Goal: Information Seeking & Learning: Learn about a topic

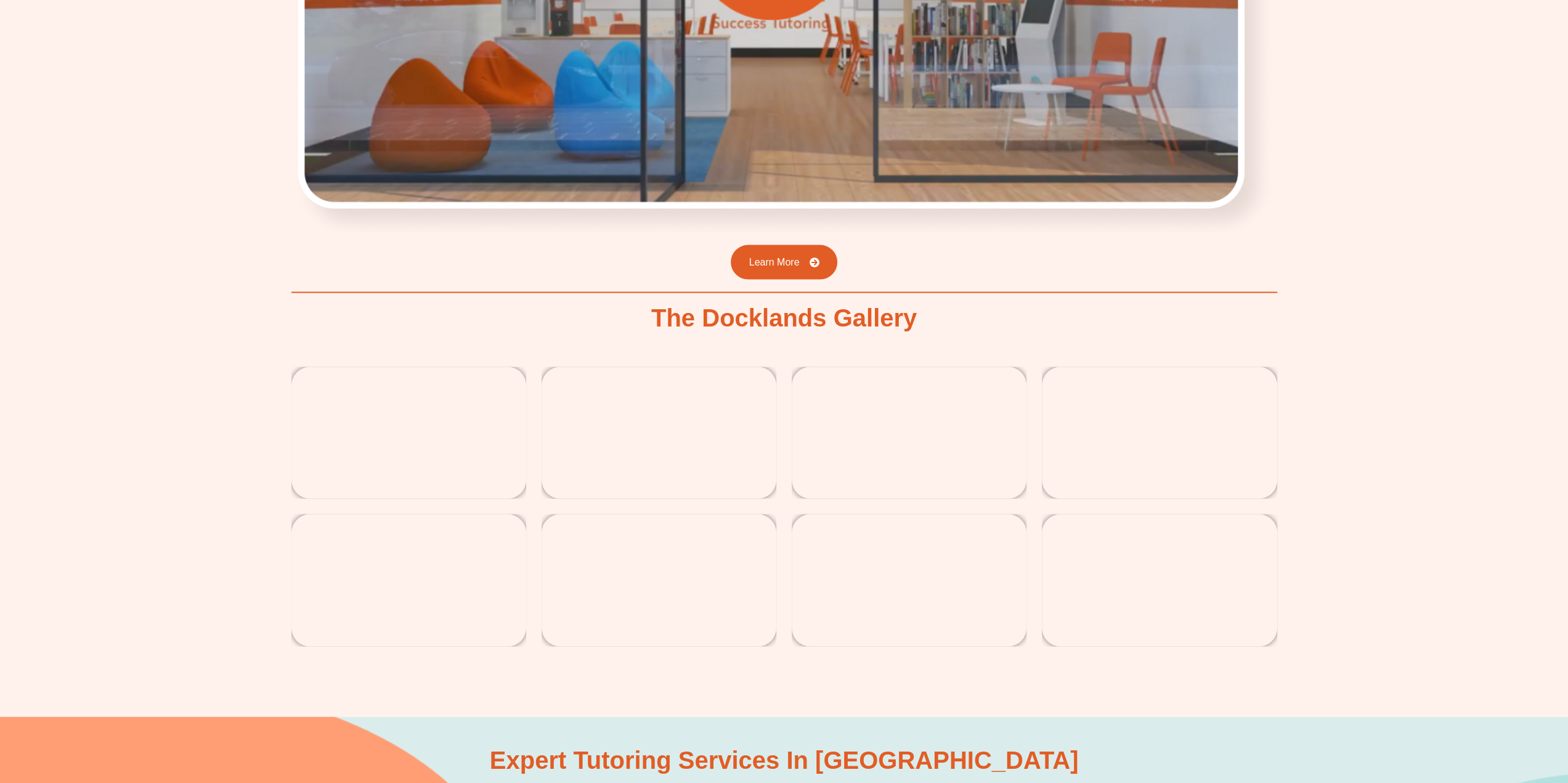
scroll to position [2279, 0]
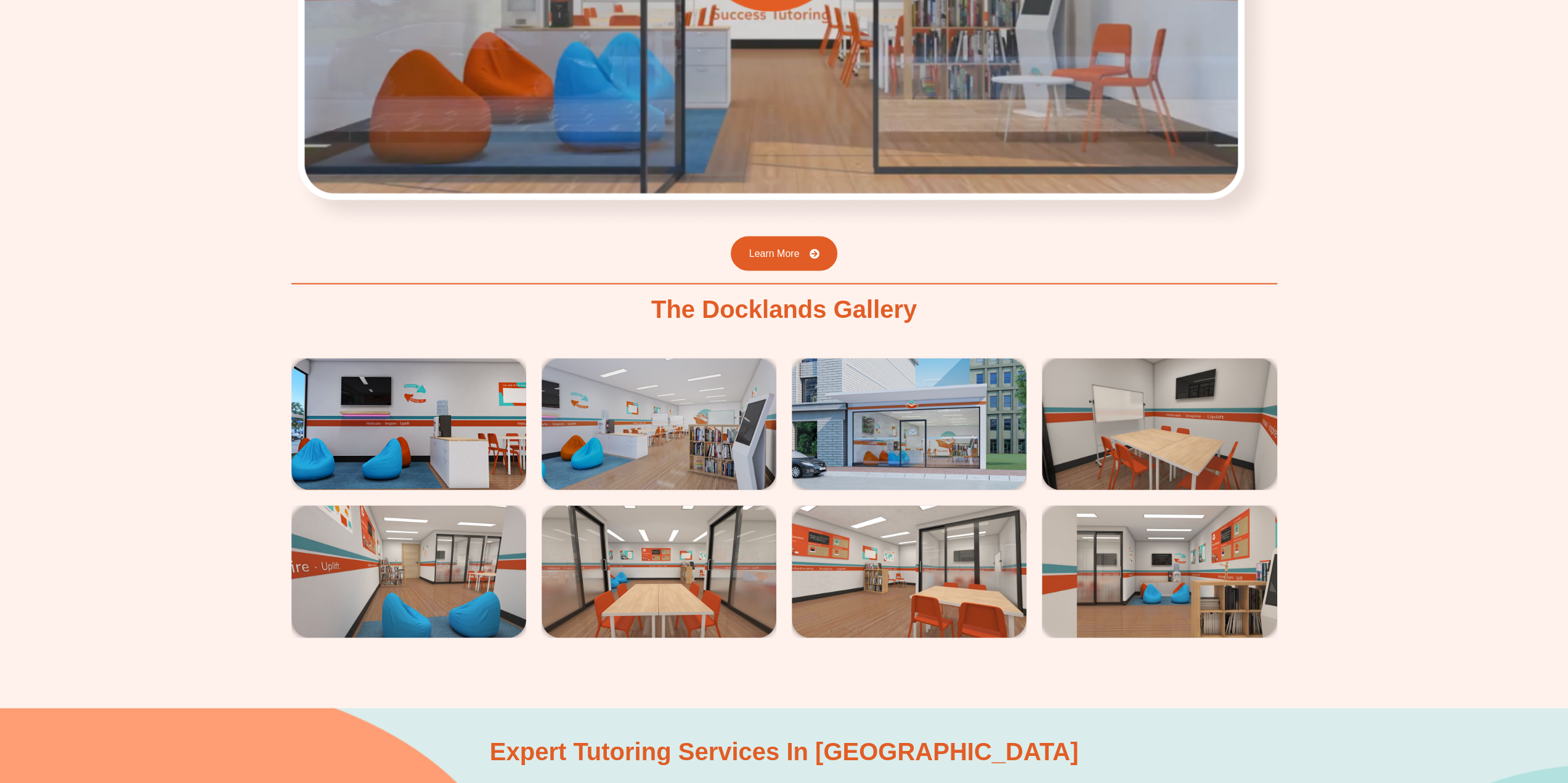
click at [867, 400] on img at bounding box center [909, 424] width 234 height 132
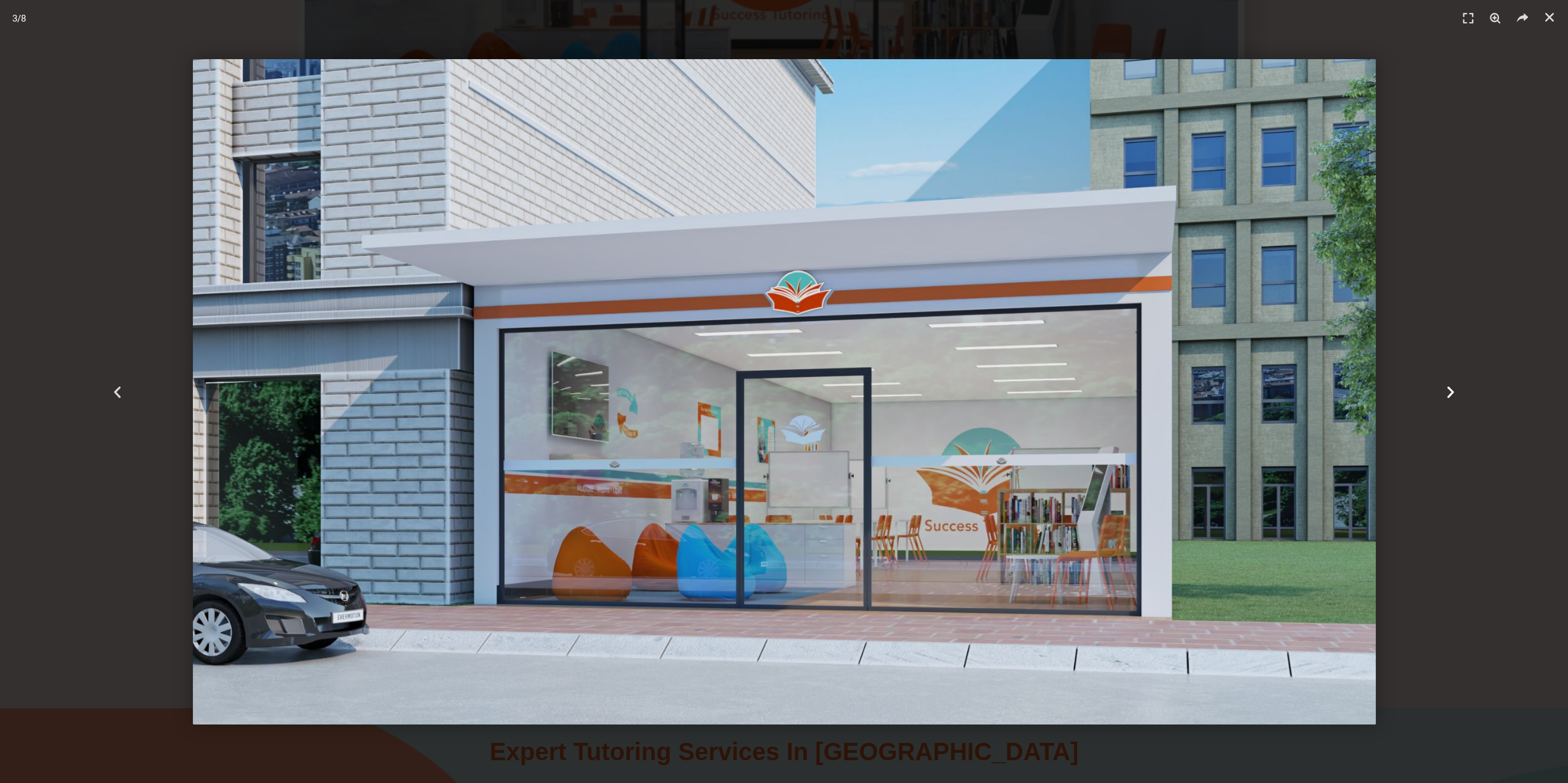
click at [1446, 393] on icon "Next slide" at bounding box center [1450, 391] width 15 height 15
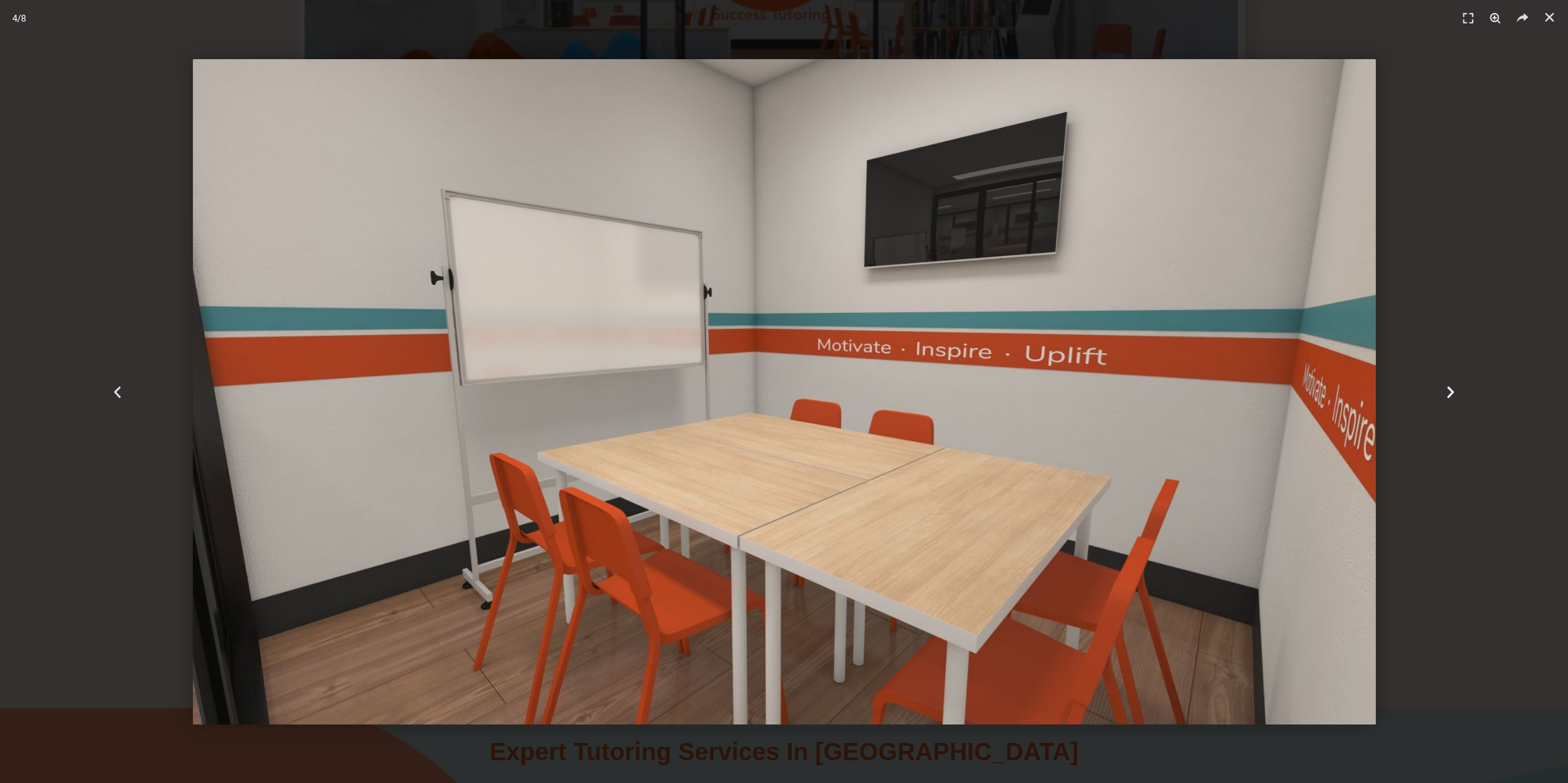
click at [1446, 393] on icon "Next slide" at bounding box center [1450, 391] width 15 height 15
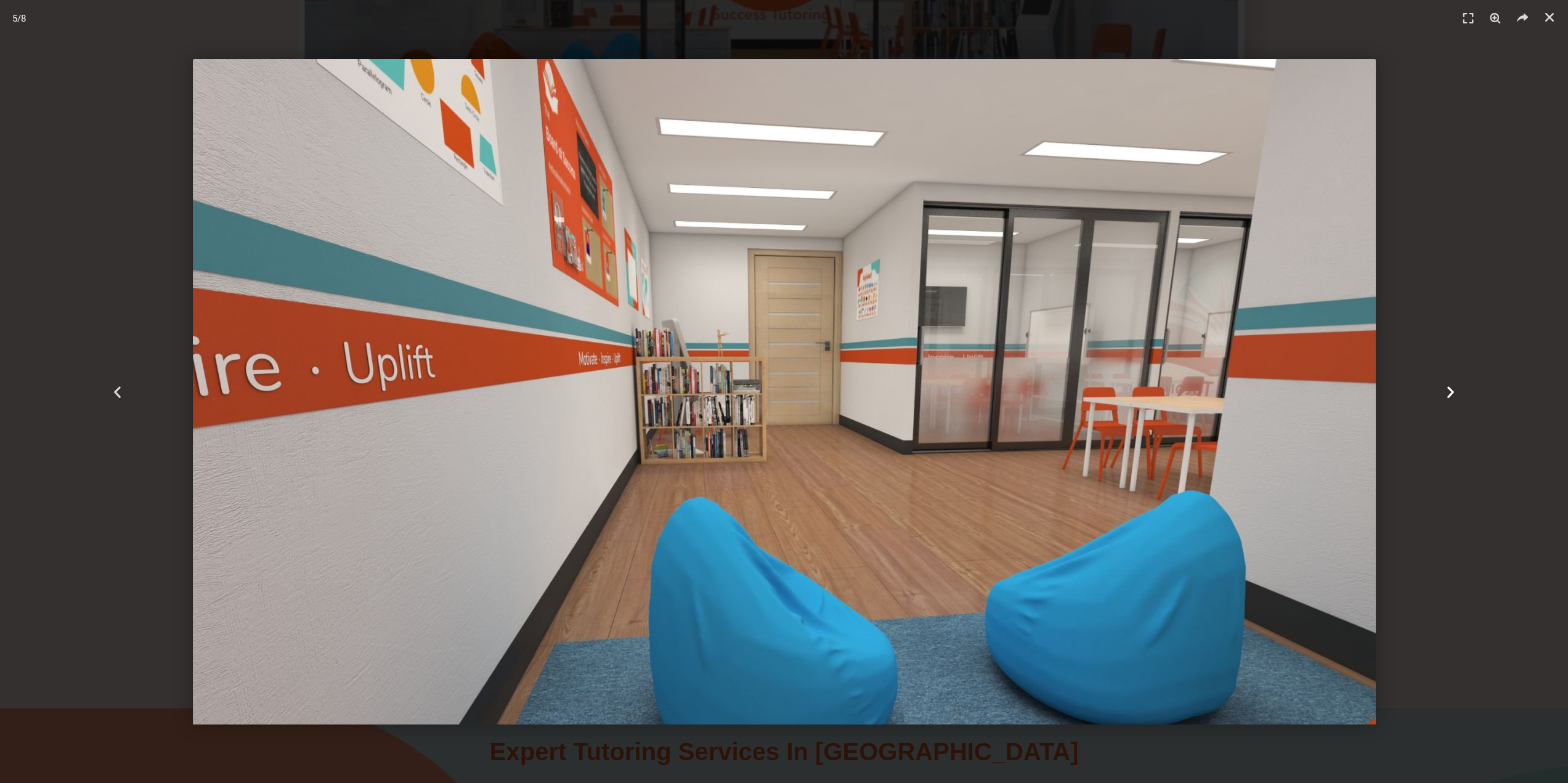
click at [1446, 393] on icon "Next slide" at bounding box center [1450, 391] width 15 height 15
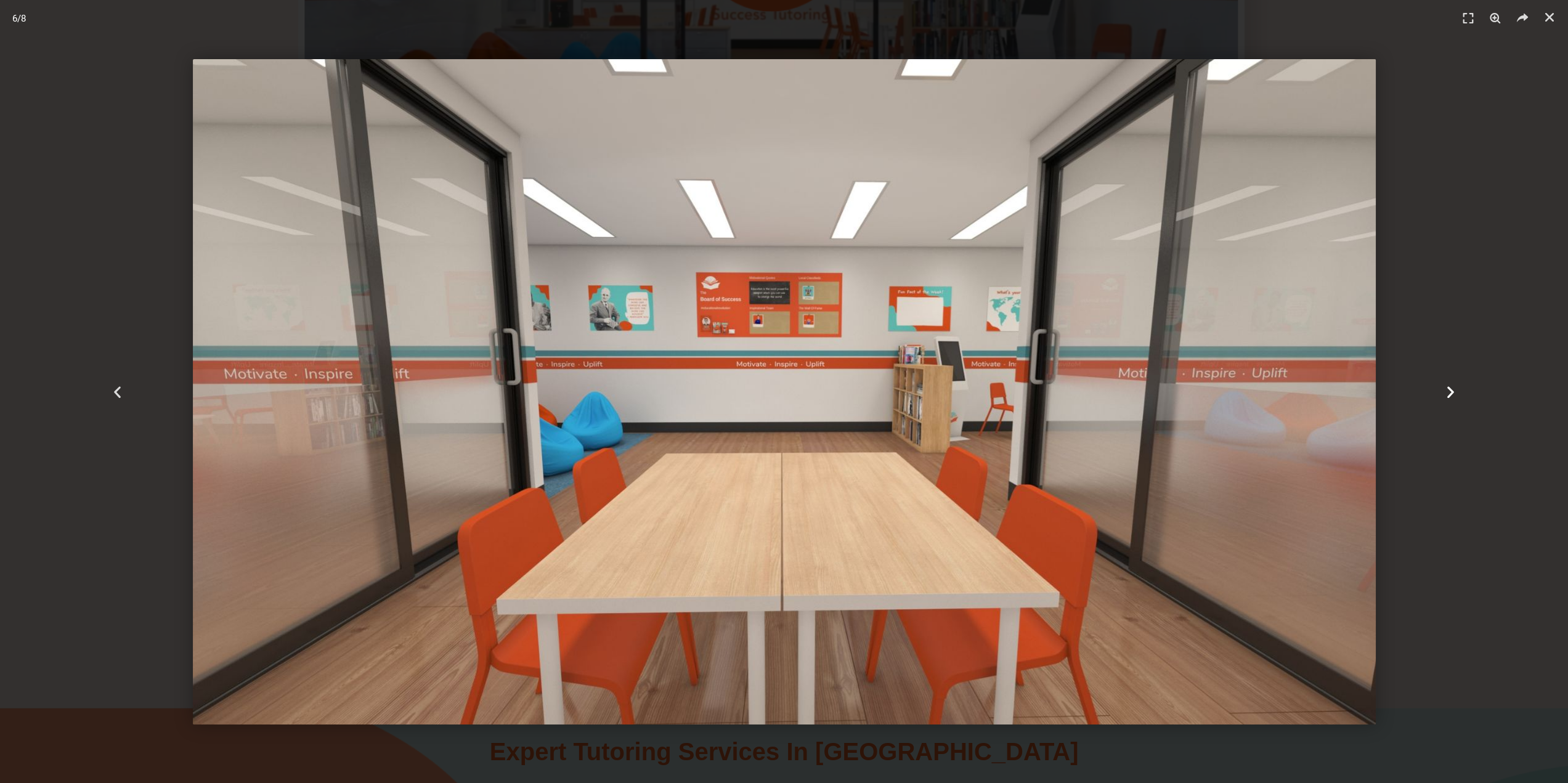
click at [1446, 393] on icon "Next slide" at bounding box center [1450, 391] width 15 height 15
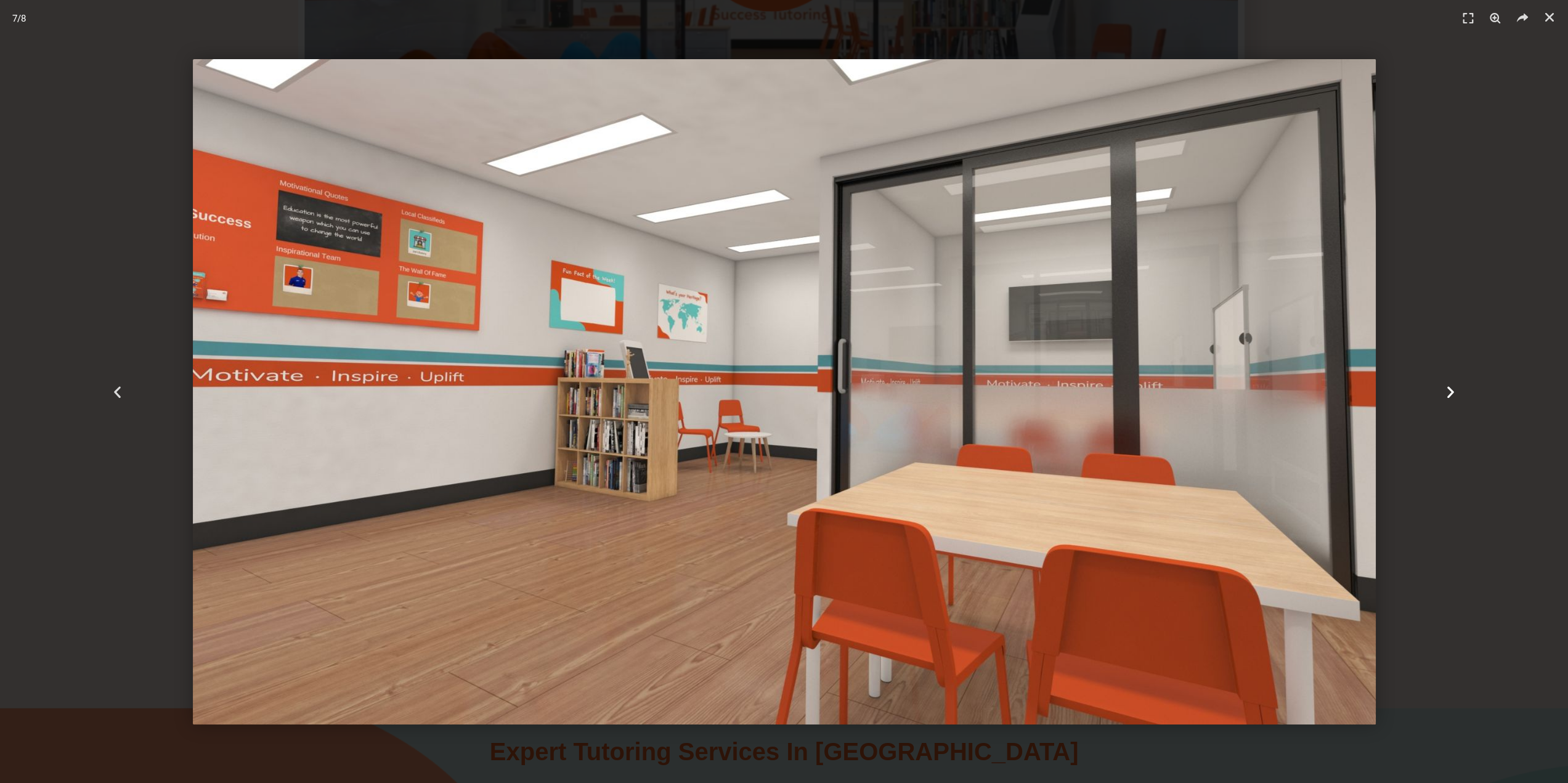
click at [1446, 393] on icon "Next slide" at bounding box center [1450, 391] width 15 height 15
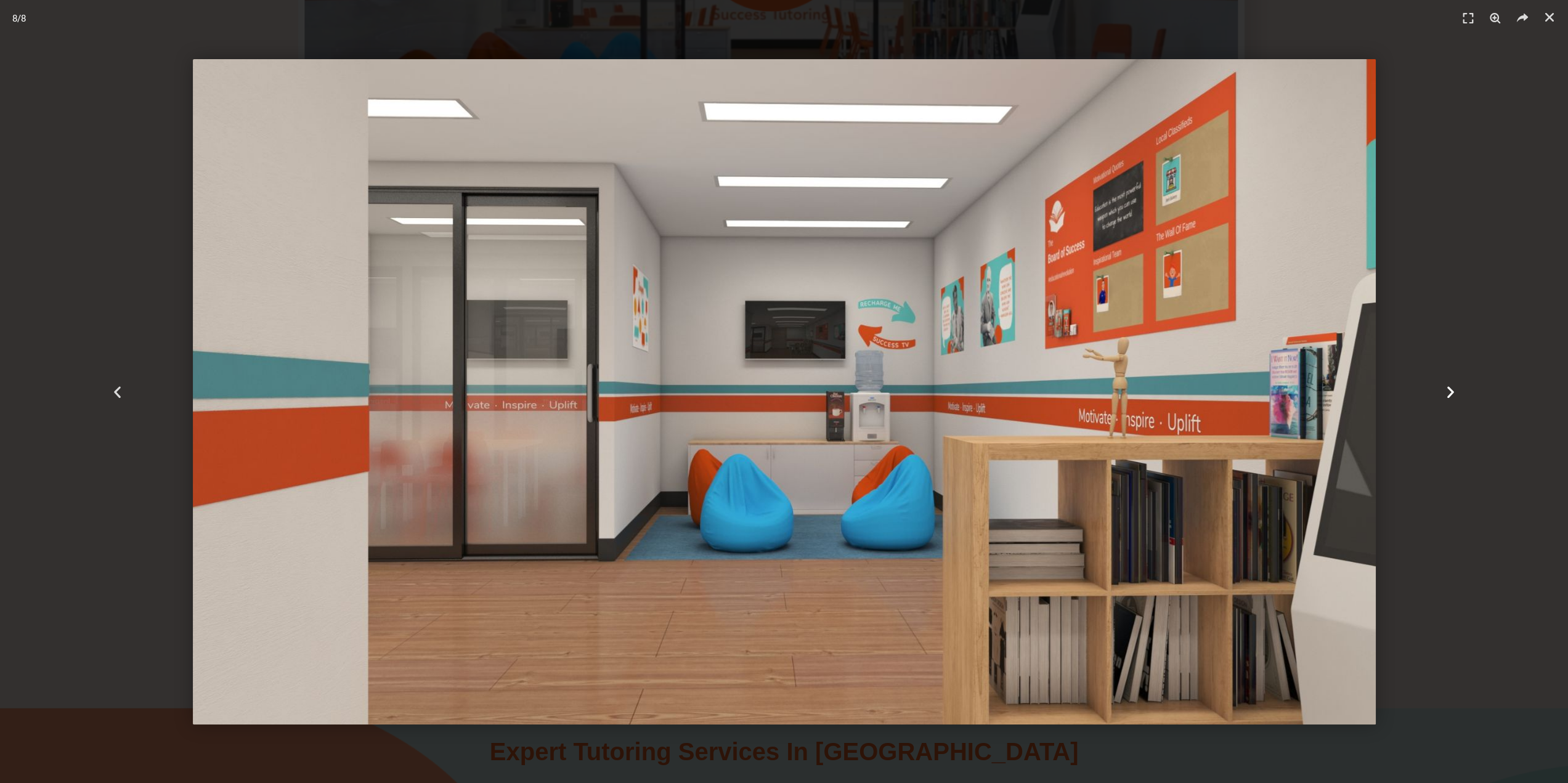
click at [1446, 392] on icon "Next slide" at bounding box center [1450, 391] width 15 height 15
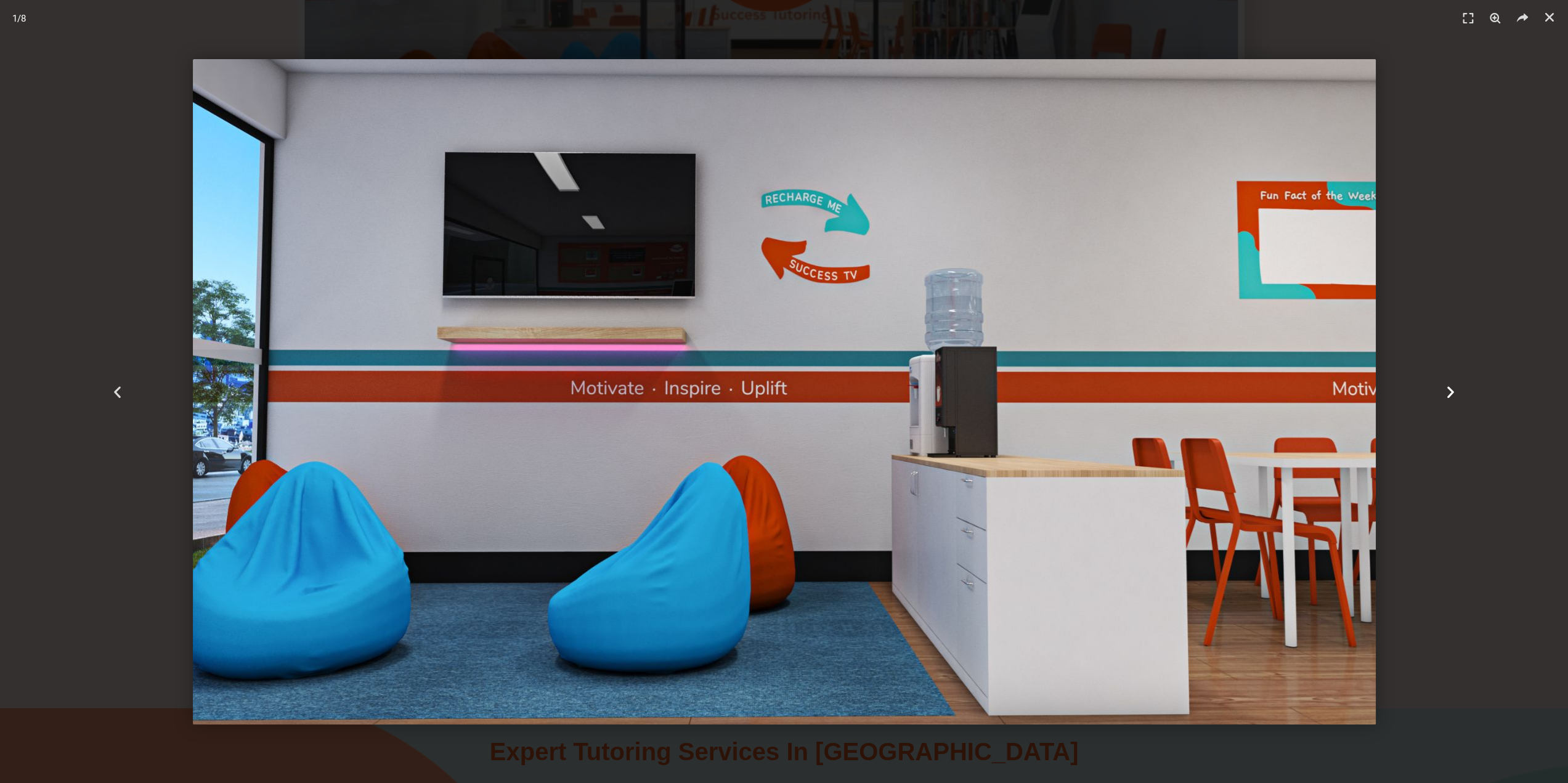
click at [1446, 392] on icon "Next slide" at bounding box center [1450, 391] width 15 height 15
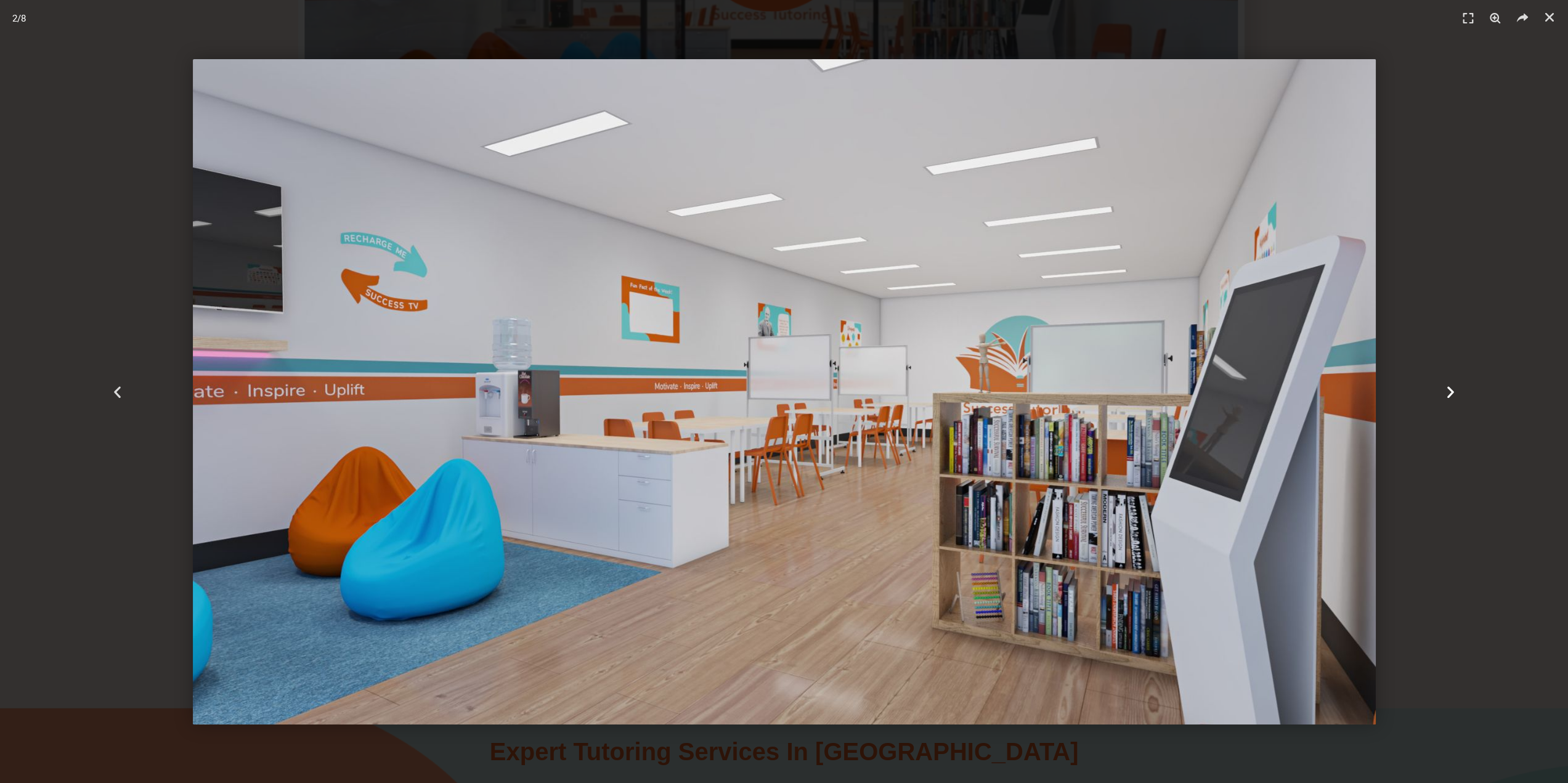
click at [1446, 392] on icon "Next slide" at bounding box center [1450, 391] width 15 height 15
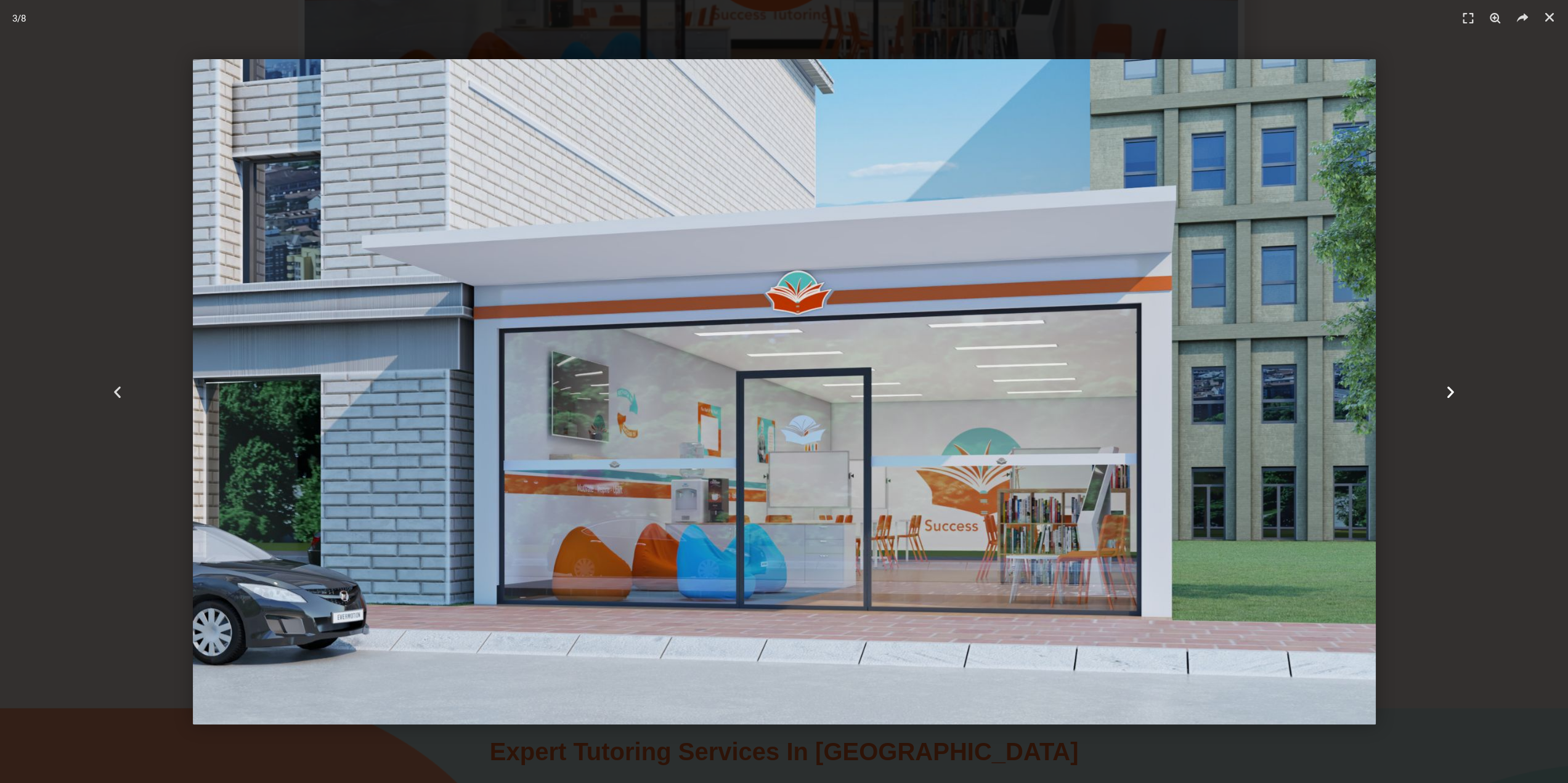
click at [1446, 392] on icon "Next slide" at bounding box center [1450, 391] width 15 height 15
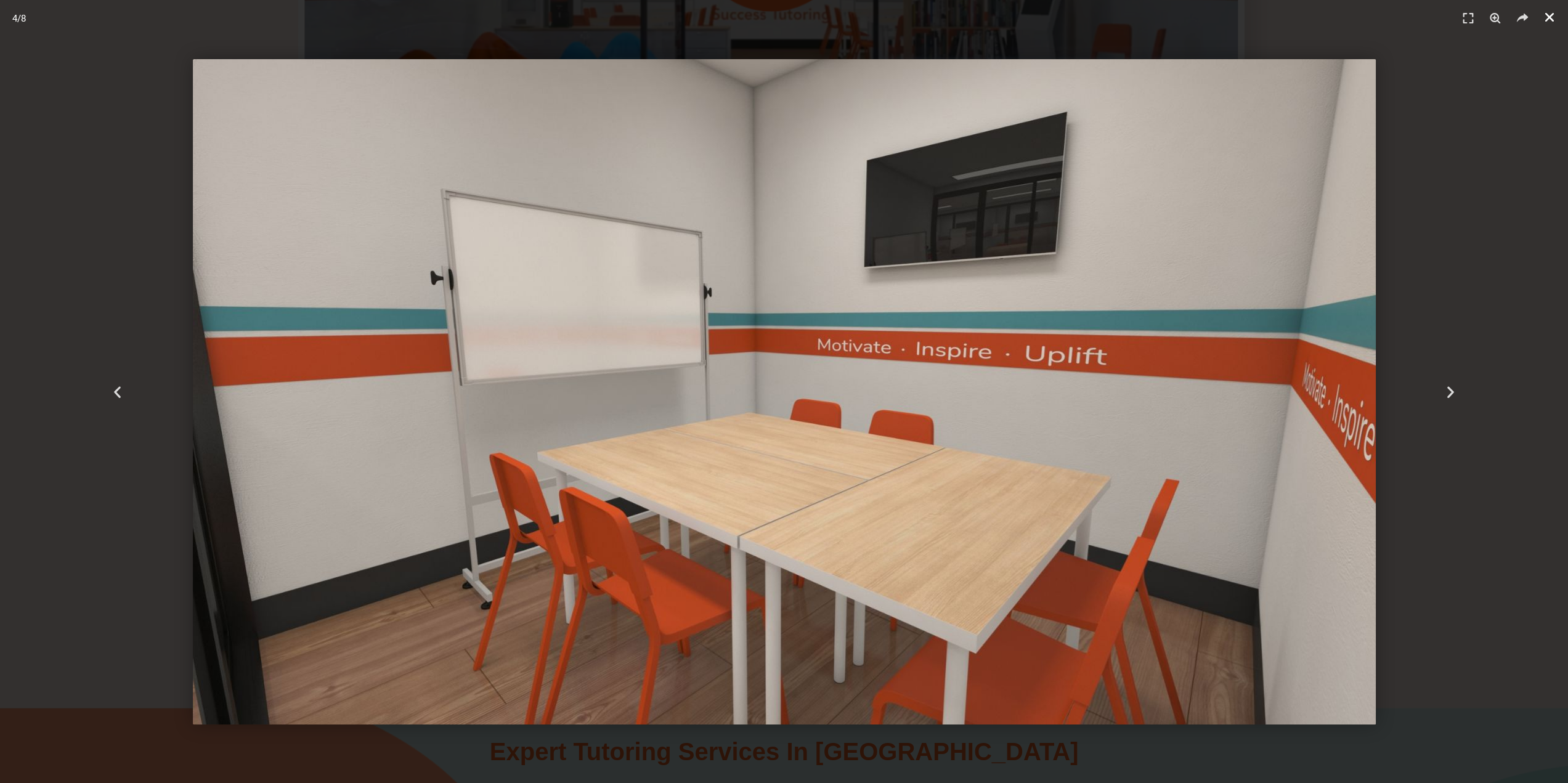
click at [1550, 14] on icon "Close (Esc)" at bounding box center [1550, 17] width 13 height 13
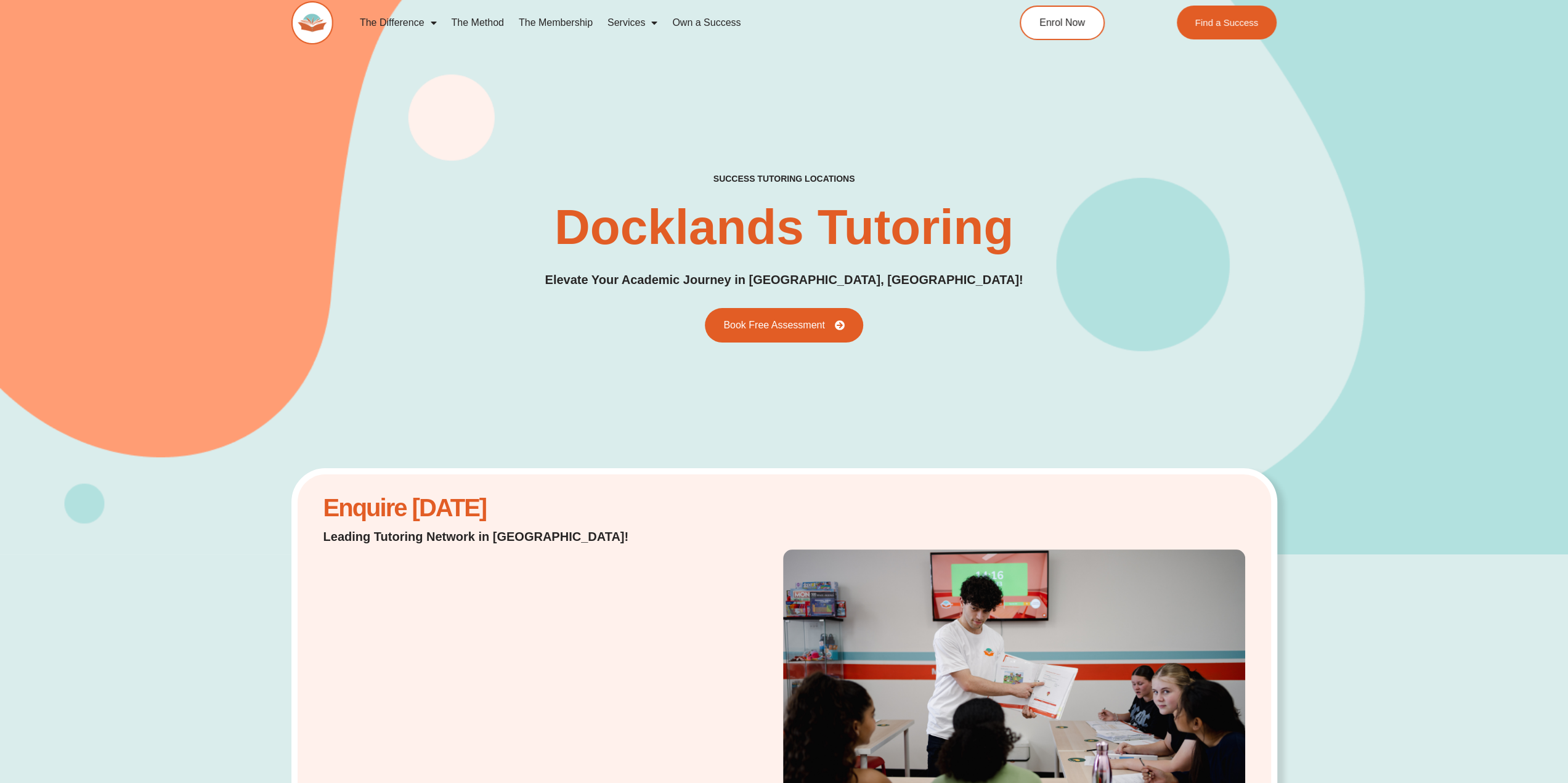
scroll to position [0, 0]
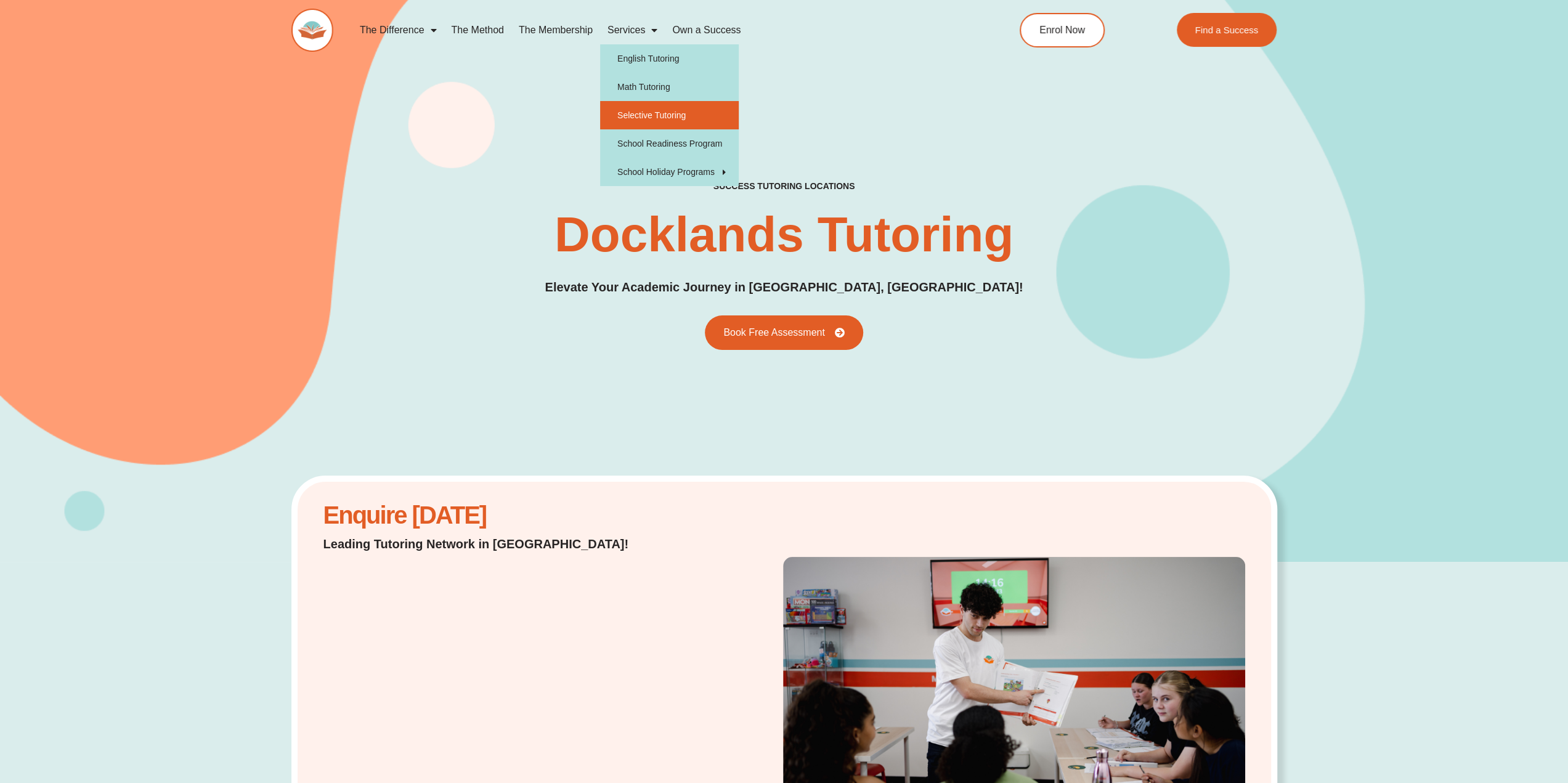
click at [649, 118] on link "Selective Tutoring" at bounding box center [670, 115] width 139 height 28
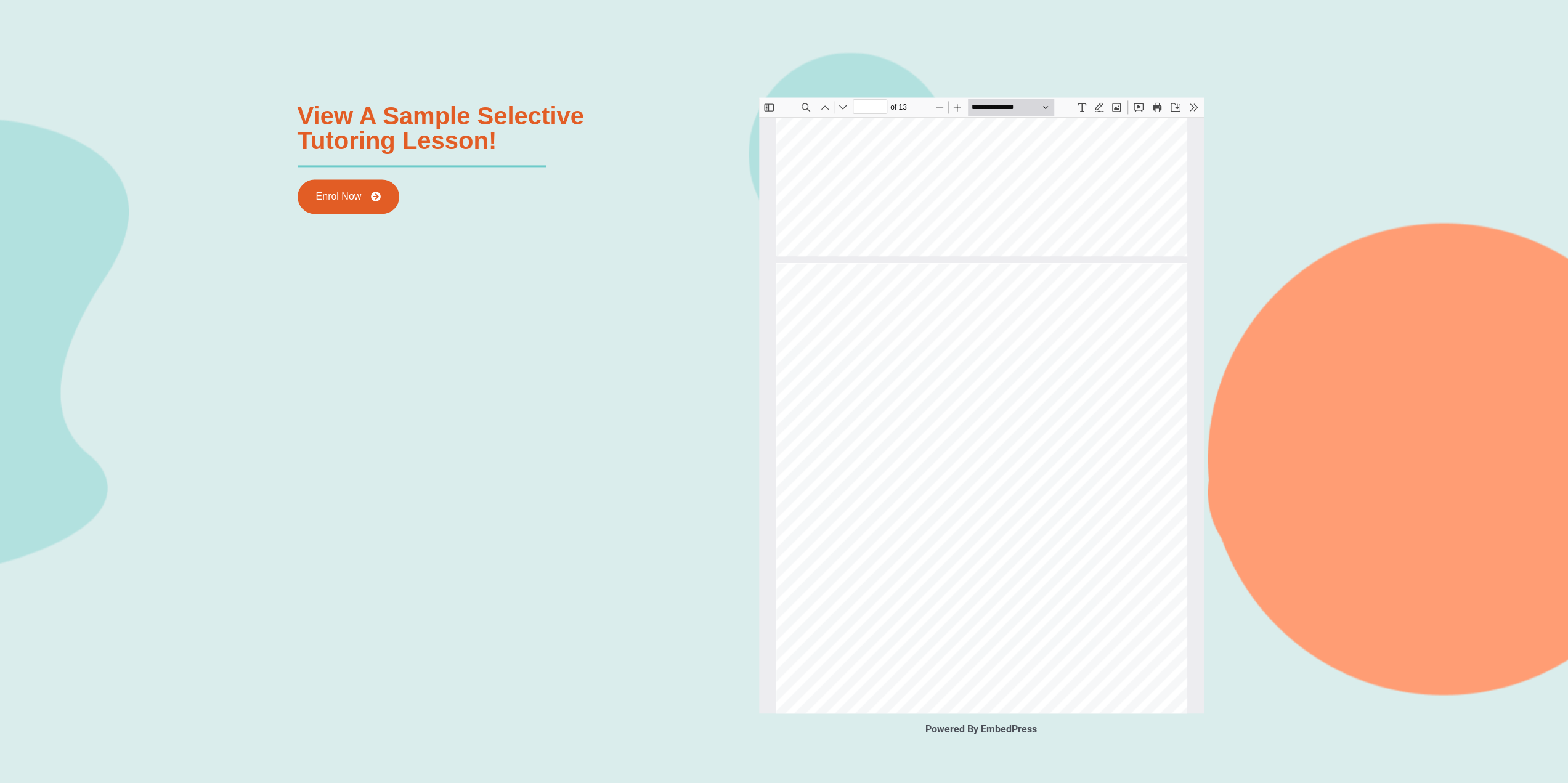
scroll to position [2162, 0]
type input "**"
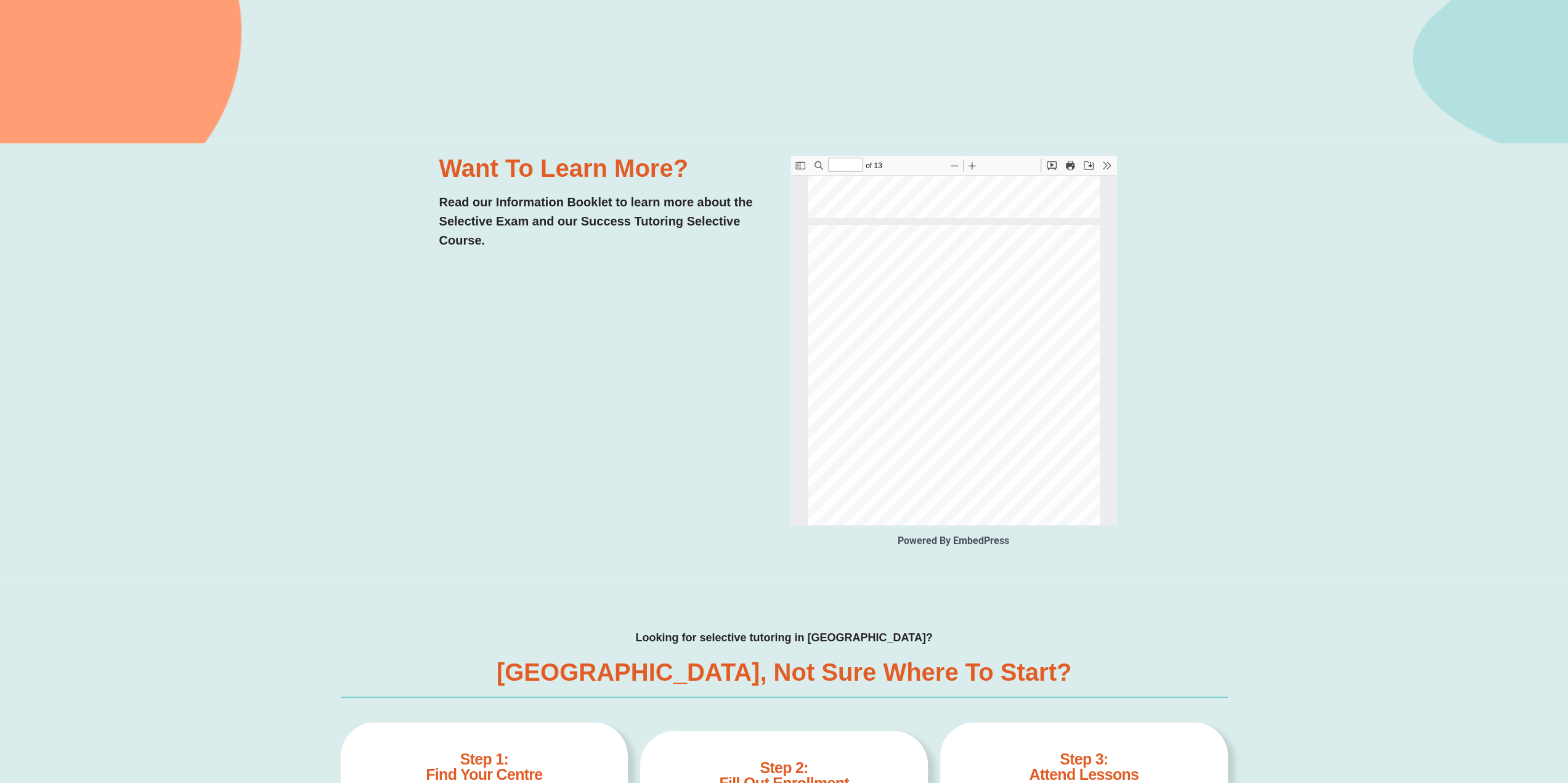
scroll to position [2781, 0]
type input "*"
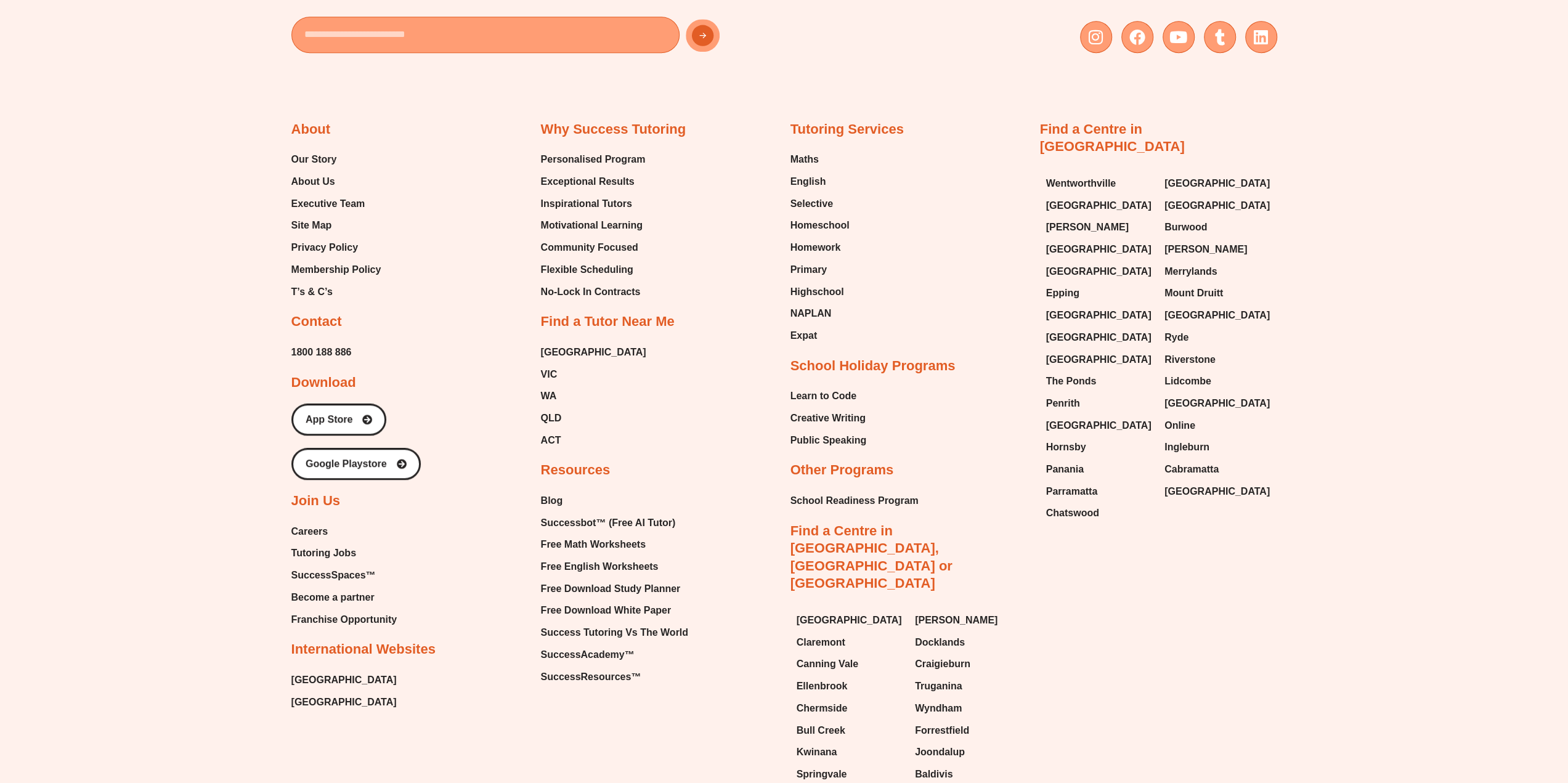
scroll to position [5295, 0]
